Goal: Navigation & Orientation: Find specific page/section

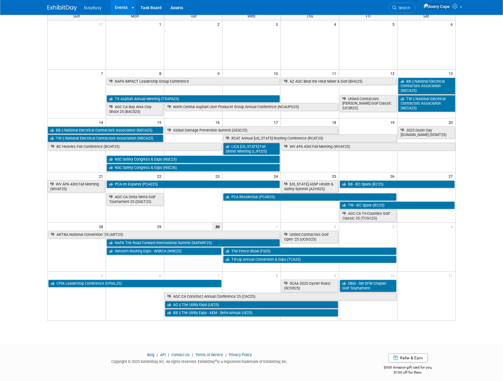
scroll to position [40, 0]
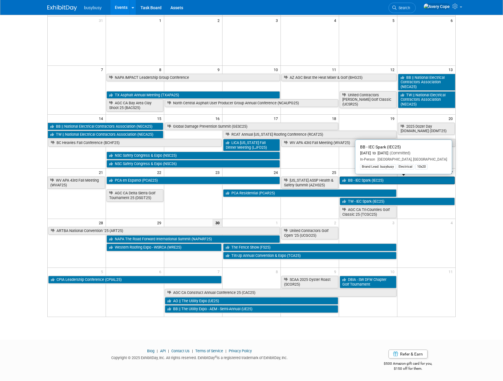
click at [373, 180] on link "BB - IEC Spark (IEC25)" at bounding box center [397, 180] width 115 height 8
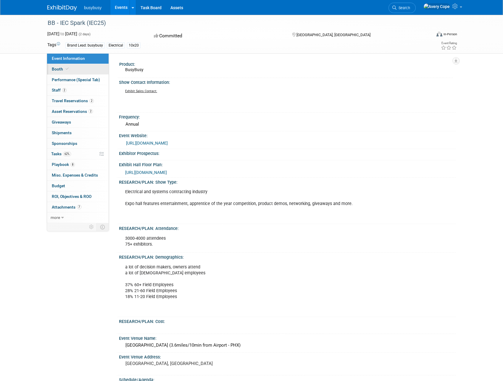
click at [83, 67] on link "Booth" at bounding box center [78, 69] width 62 height 10
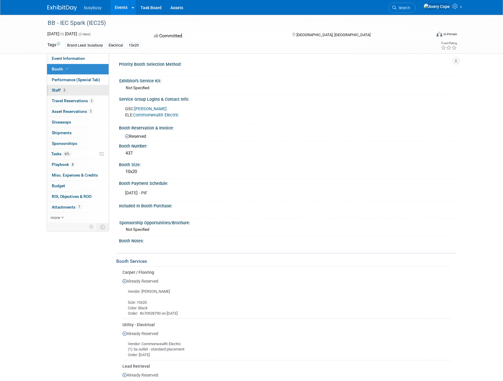
click at [79, 90] on link "2 Staff 2" at bounding box center [78, 90] width 62 height 10
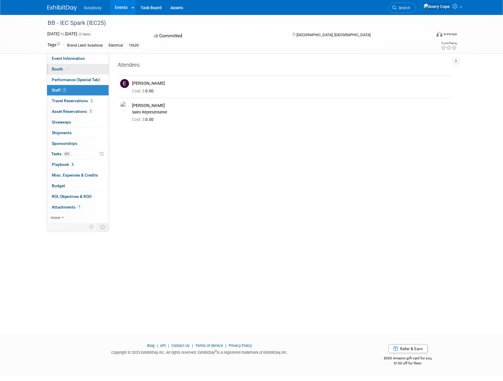
click at [82, 71] on link "Booth" at bounding box center [78, 69] width 62 height 10
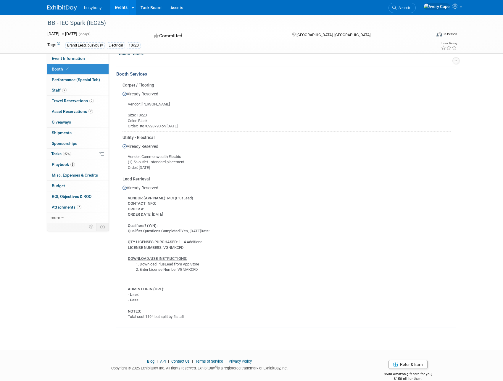
scroll to position [62, 0]
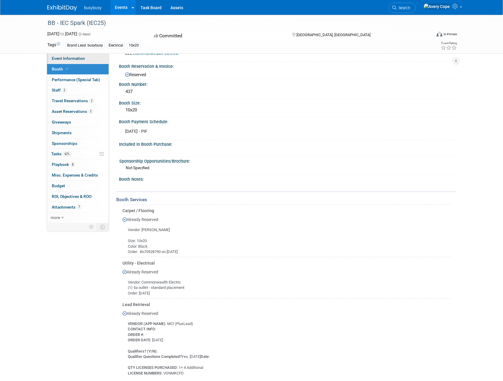
click at [74, 59] on span "Event Information" at bounding box center [68, 58] width 33 height 5
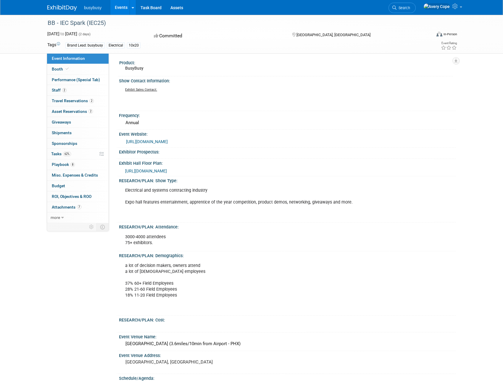
scroll to position [0, 0]
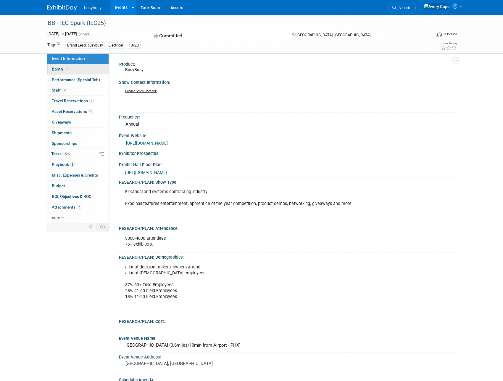
click at [87, 72] on link "Booth" at bounding box center [78, 69] width 62 height 10
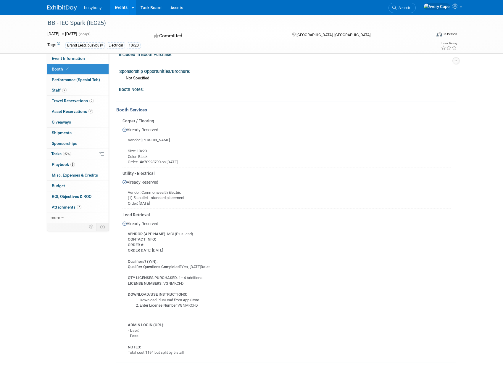
scroll to position [197, 0]
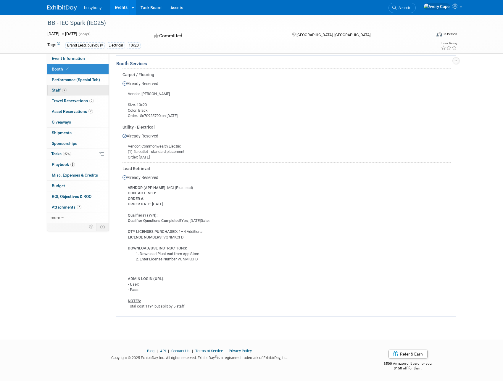
click at [70, 86] on link "2 Staff 2" at bounding box center [78, 90] width 62 height 10
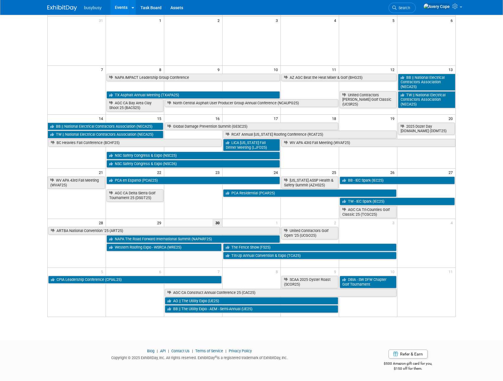
scroll to position [40, 0]
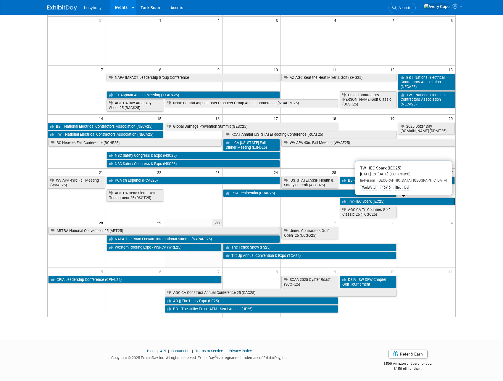
click at [407, 199] on link "TW - IEC Spark (IEC25)" at bounding box center [397, 201] width 115 height 8
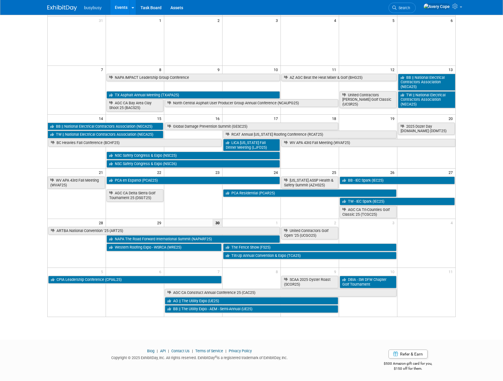
click at [32, 30] on body "busybusy Events Recently Viewed Events: BB - IEC Spark (IEC25) [GEOGRAPHIC_DATA…" at bounding box center [251, 150] width 503 height 381
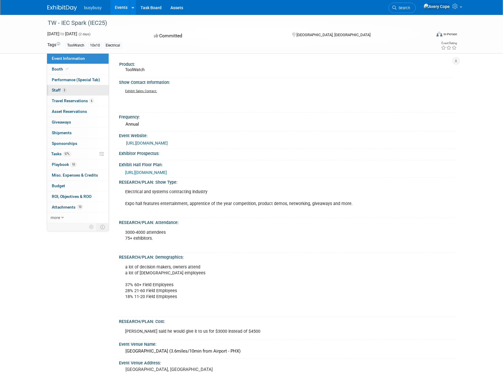
click at [74, 89] on link "3 Staff 3" at bounding box center [78, 90] width 62 height 10
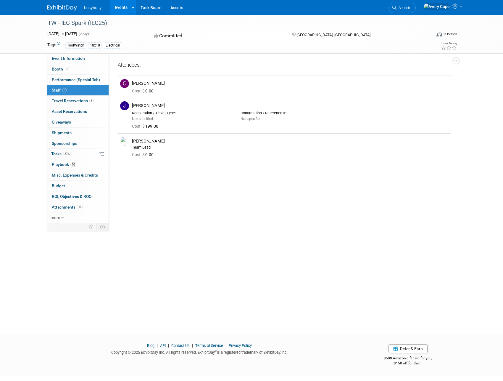
click at [225, 29] on div "TW - IEC Spark (IEC25)" at bounding box center [235, 23] width 384 height 16
click at [202, 51] on div "Tags ToolWatch 10x10 Electrical Event Rating" at bounding box center [252, 46] width 419 height 10
